Goal: Task Accomplishment & Management: Manage account settings

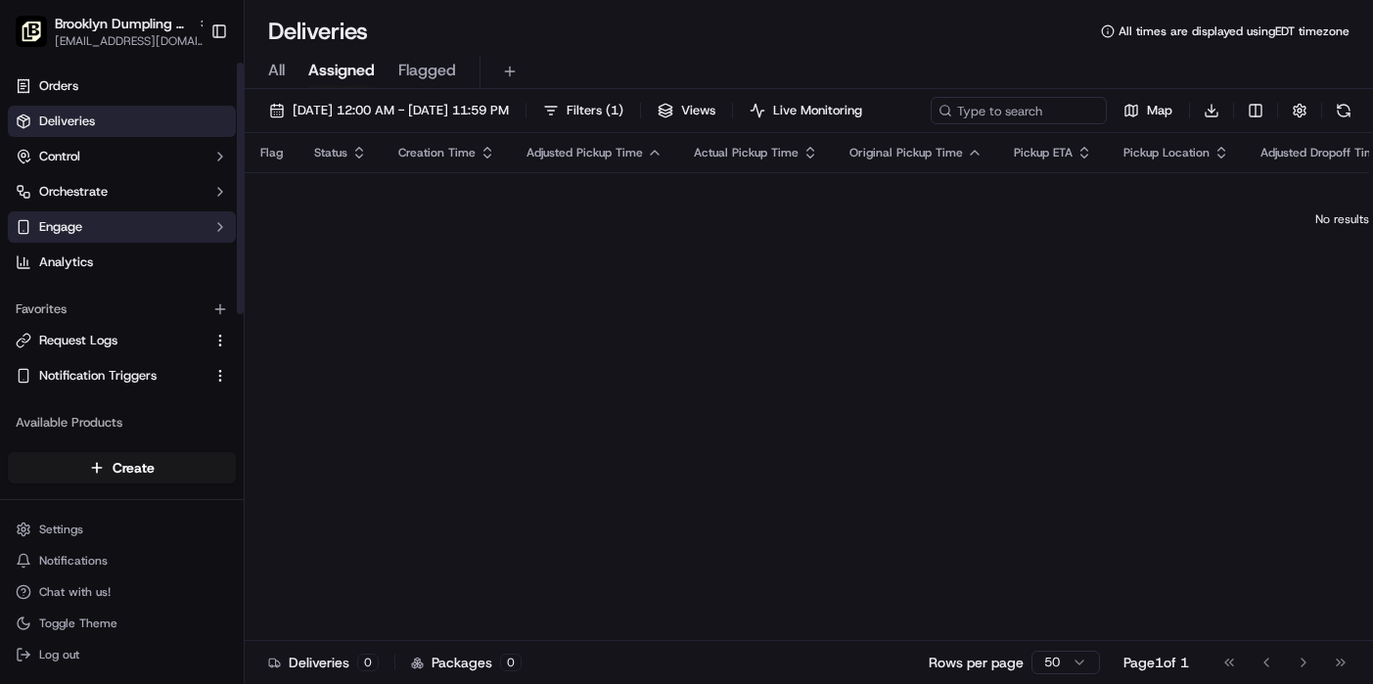
click at [160, 231] on button "Engage" at bounding box center [122, 226] width 228 height 31
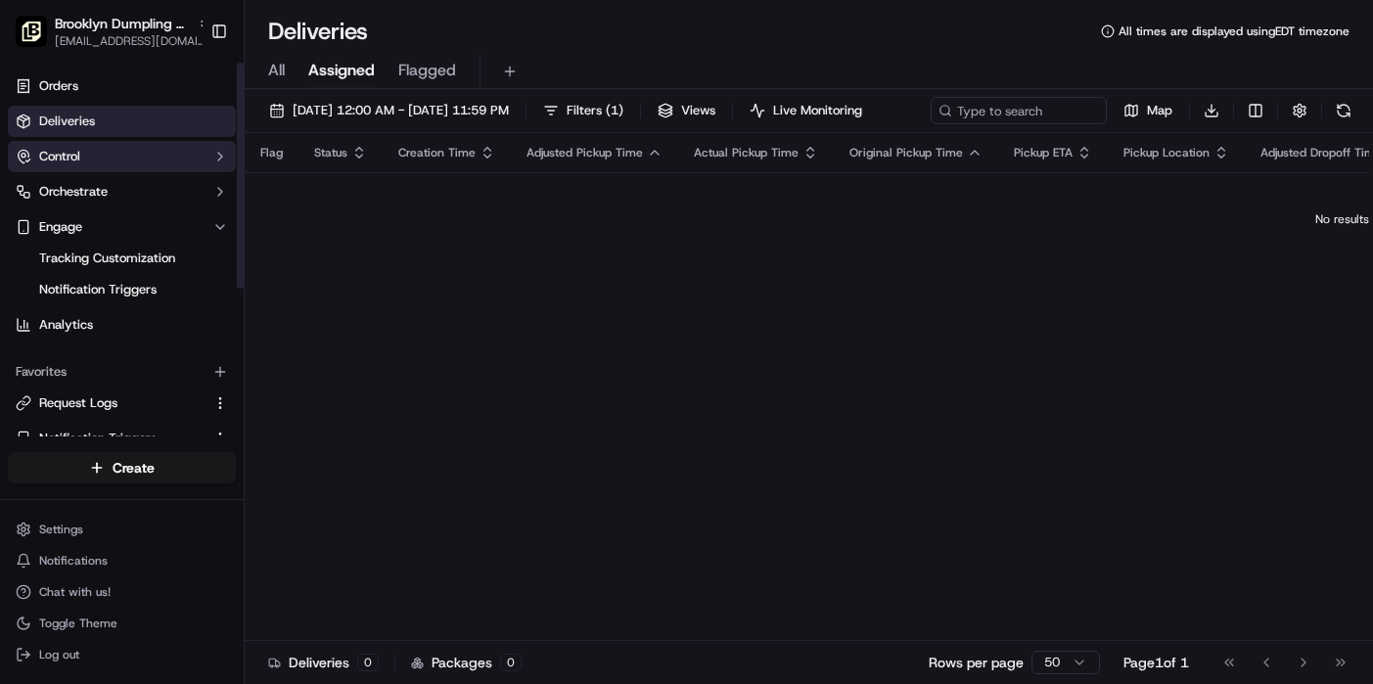
click at [169, 147] on button "Control" at bounding box center [122, 156] width 228 height 31
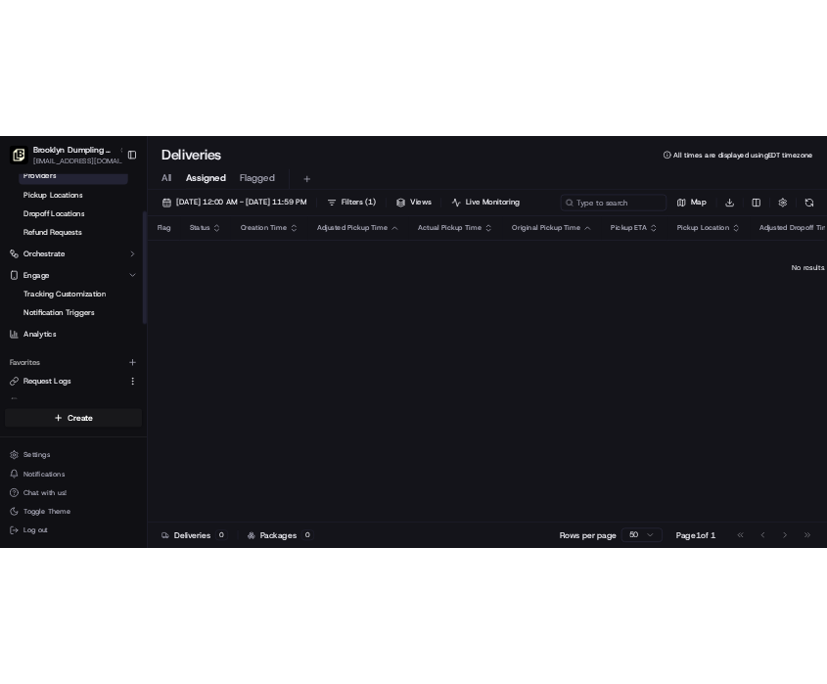
scroll to position [123, 0]
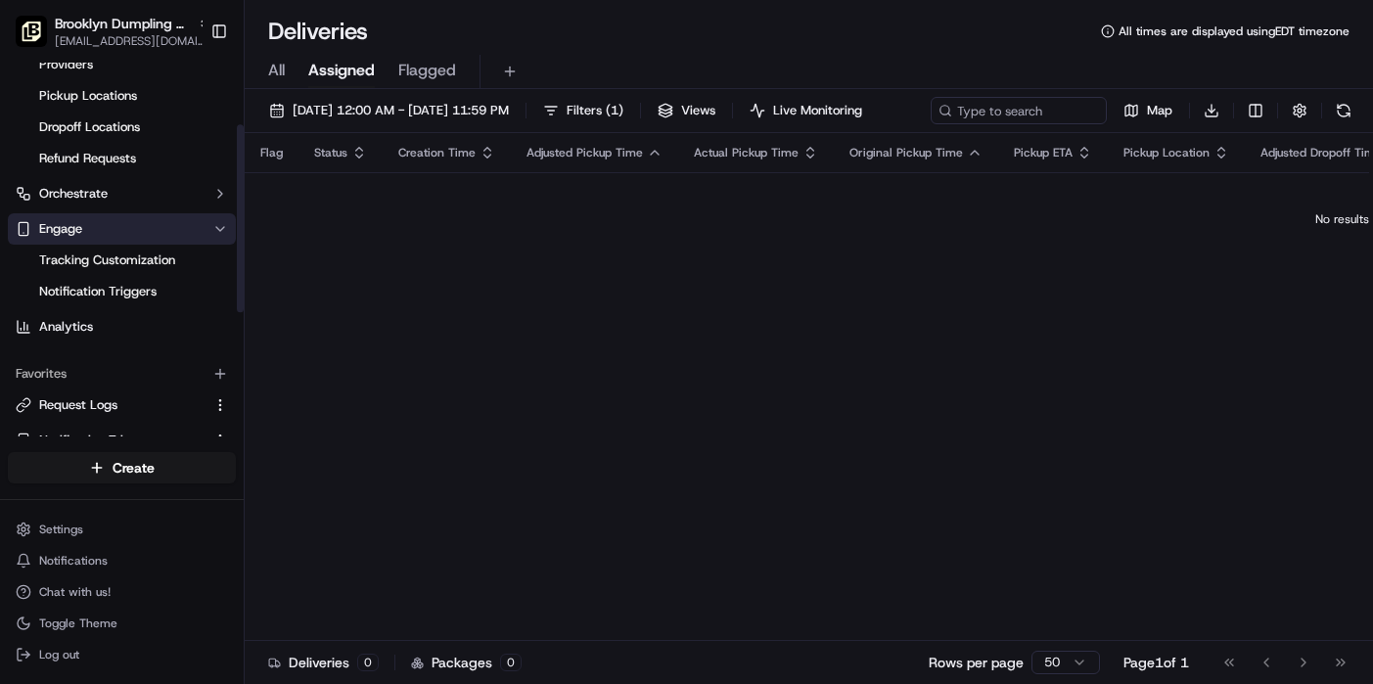
click at [164, 234] on button "Engage" at bounding box center [122, 228] width 228 height 31
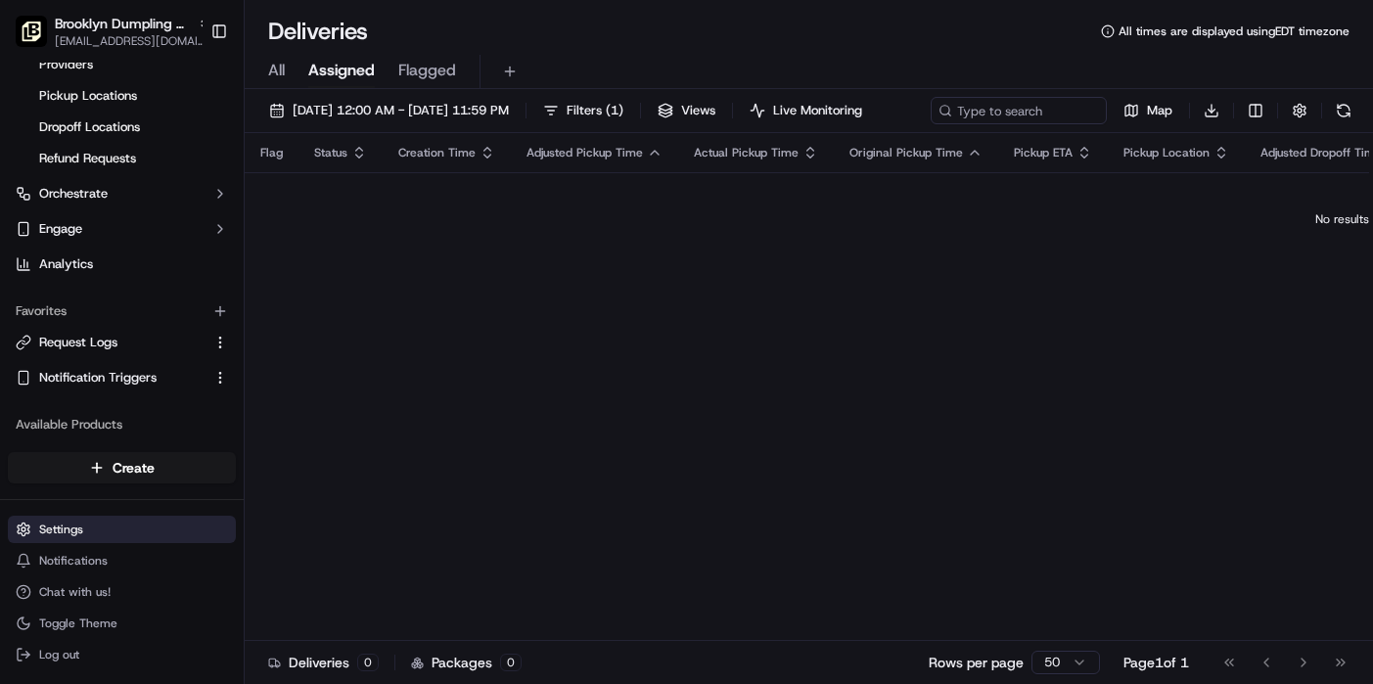
click at [140, 531] on html "[GEOGRAPHIC_DATA] [EMAIL_ADDRESS][DOMAIN_NAME] Toggle Sidebar Orders Deliveries…" at bounding box center [686, 342] width 1373 height 684
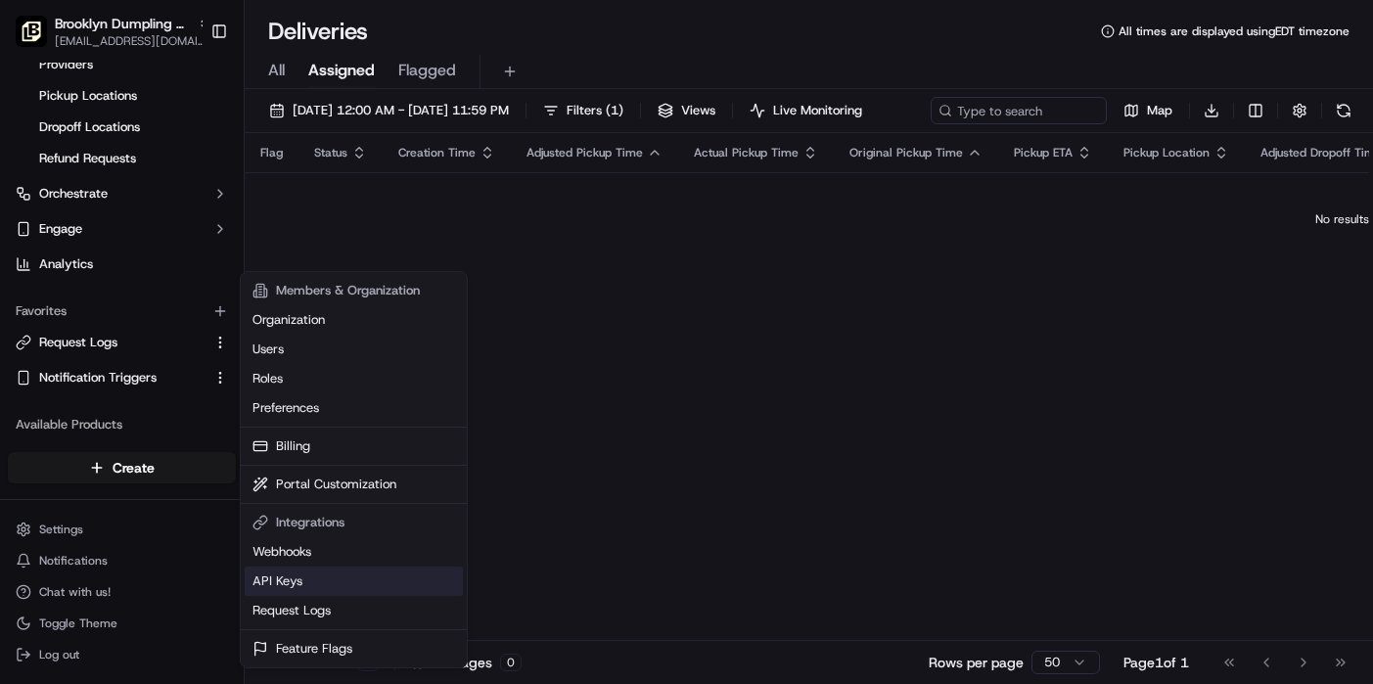
click at [323, 590] on link "API Keys" at bounding box center [354, 581] width 218 height 29
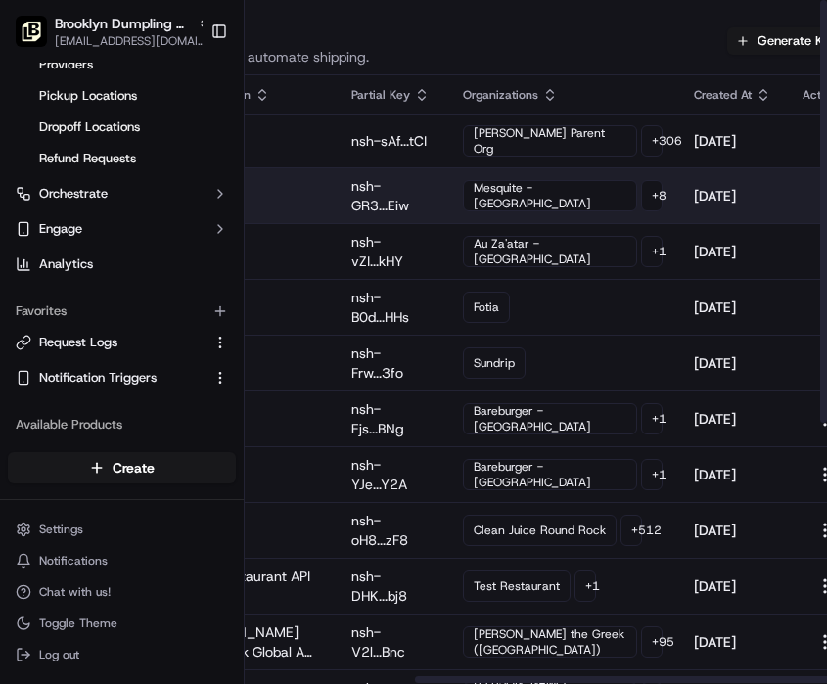
scroll to position [0, 260]
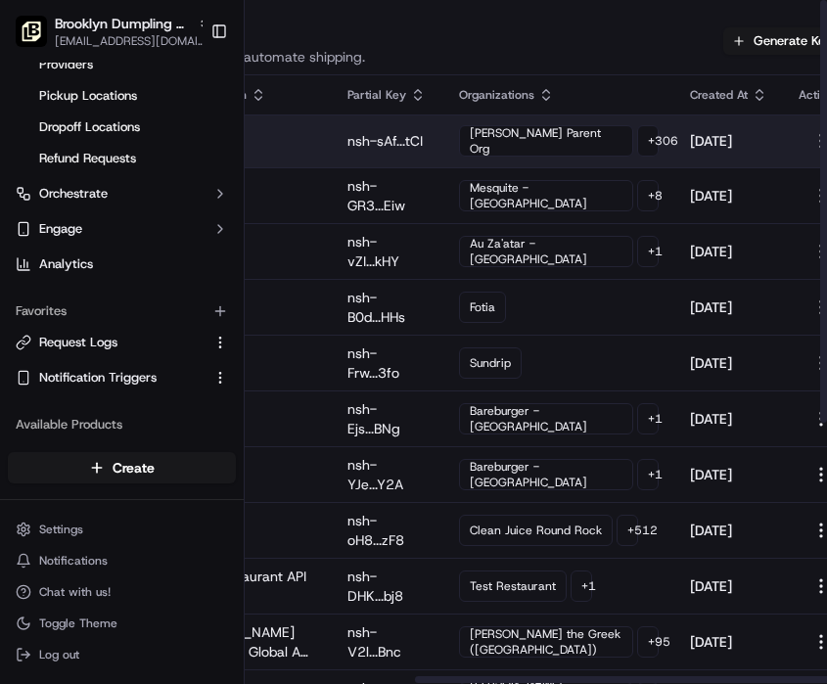
click at [637, 147] on div "+ 306" at bounding box center [648, 140] width 22 height 31
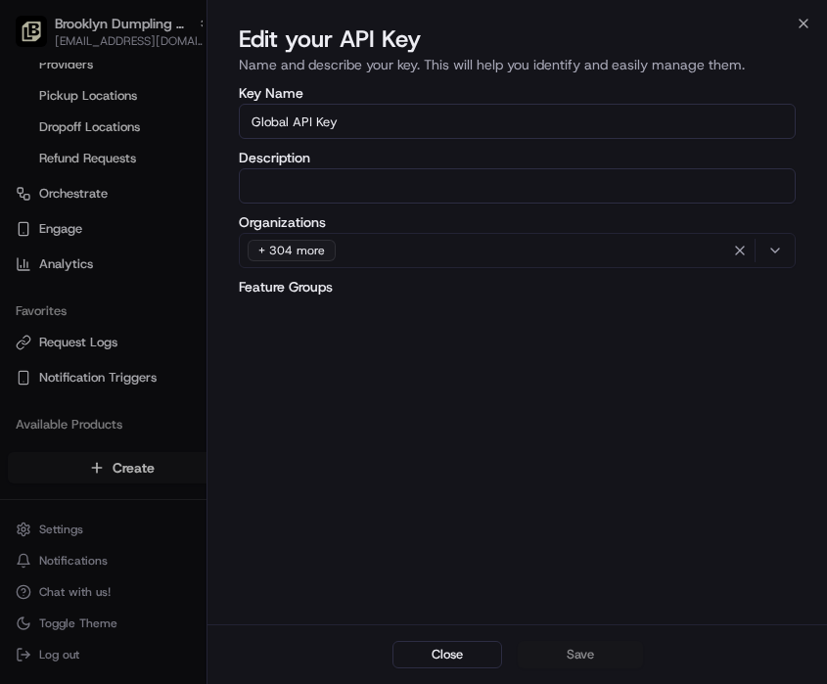
click at [434, 191] on input "Description" at bounding box center [517, 185] width 557 height 35
click at [403, 239] on div "+ 304 more" at bounding box center [517, 250] width 547 height 29
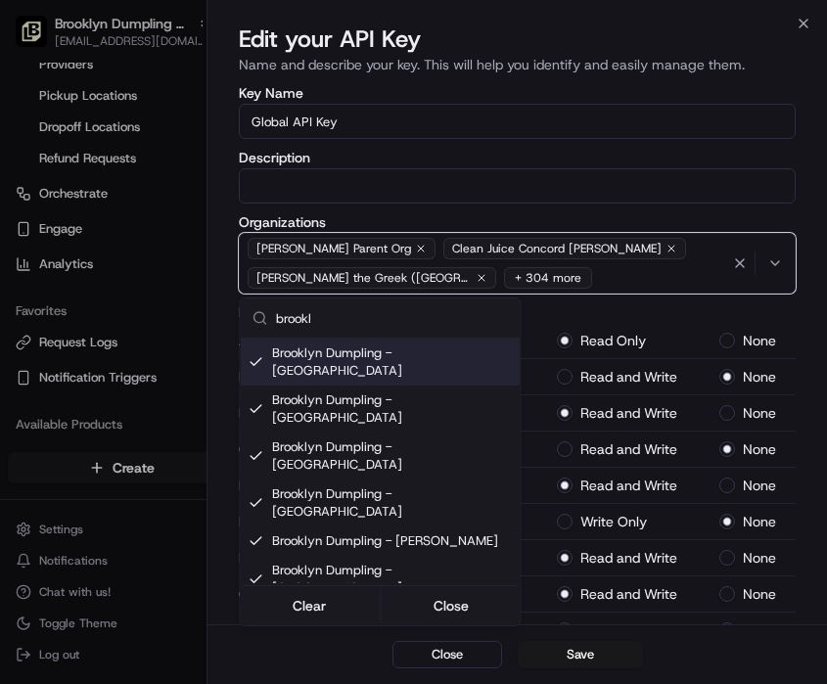
type input "brookl"
click at [221, 257] on div at bounding box center [413, 342] width 827 height 684
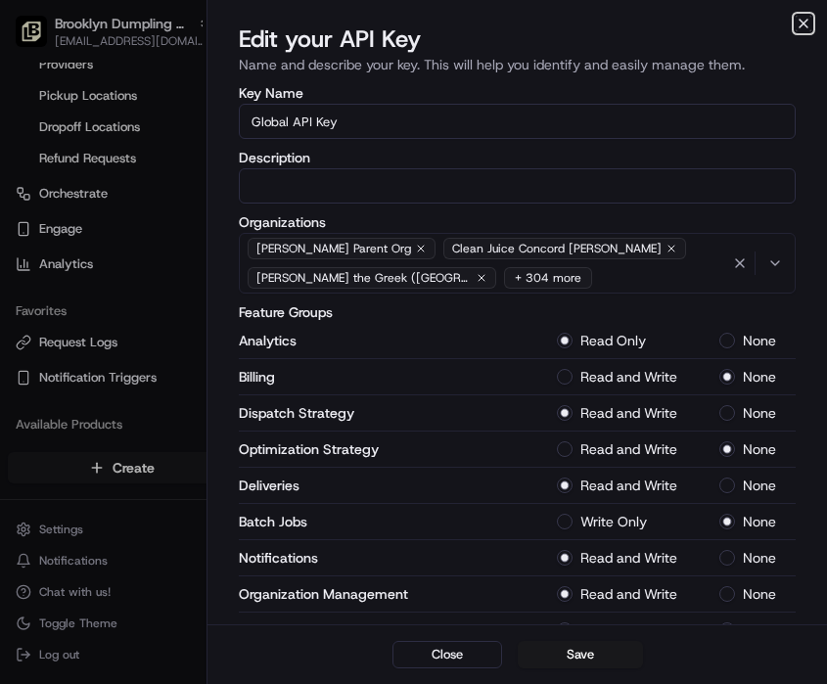
click at [799, 27] on icon "button" at bounding box center [804, 24] width 16 height 16
